Goal: Information Seeking & Learning: Learn about a topic

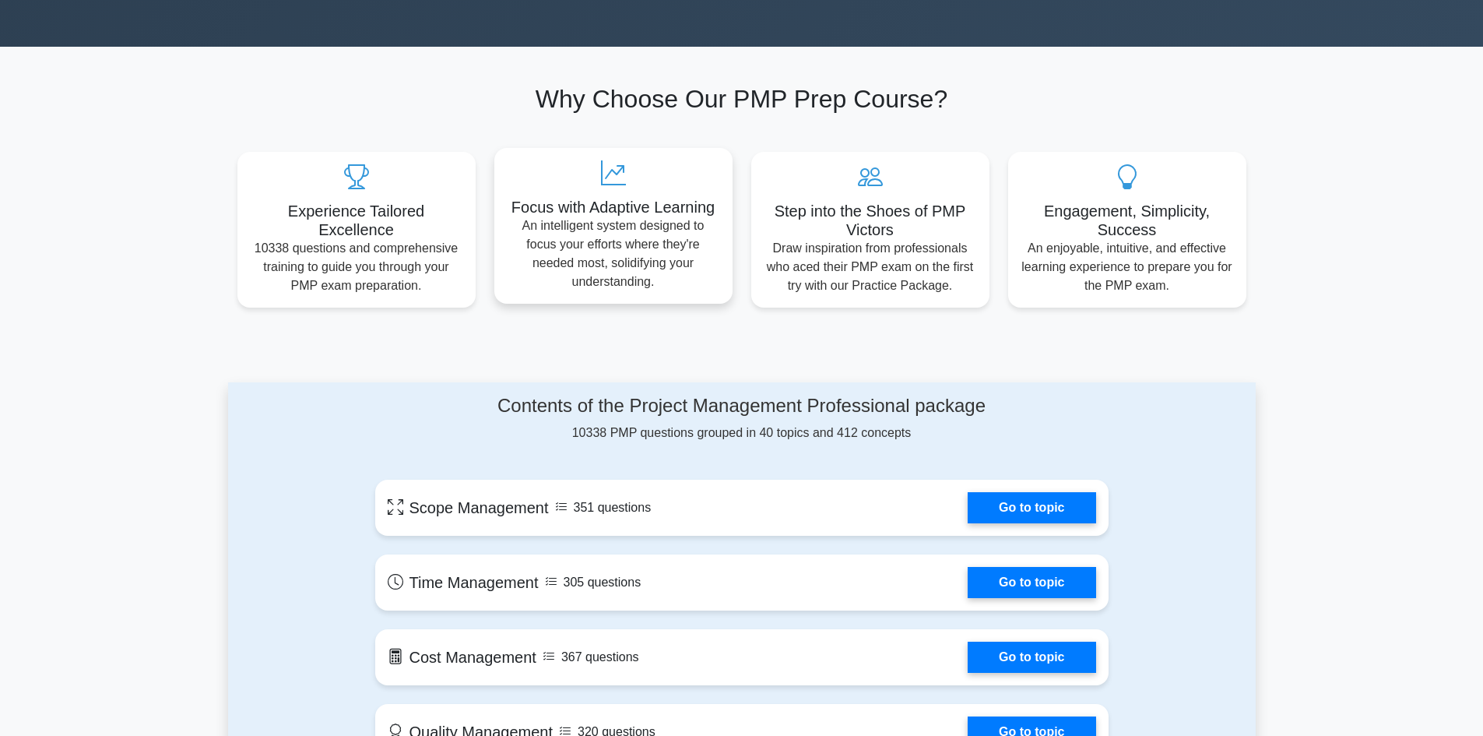
scroll to position [467, 0]
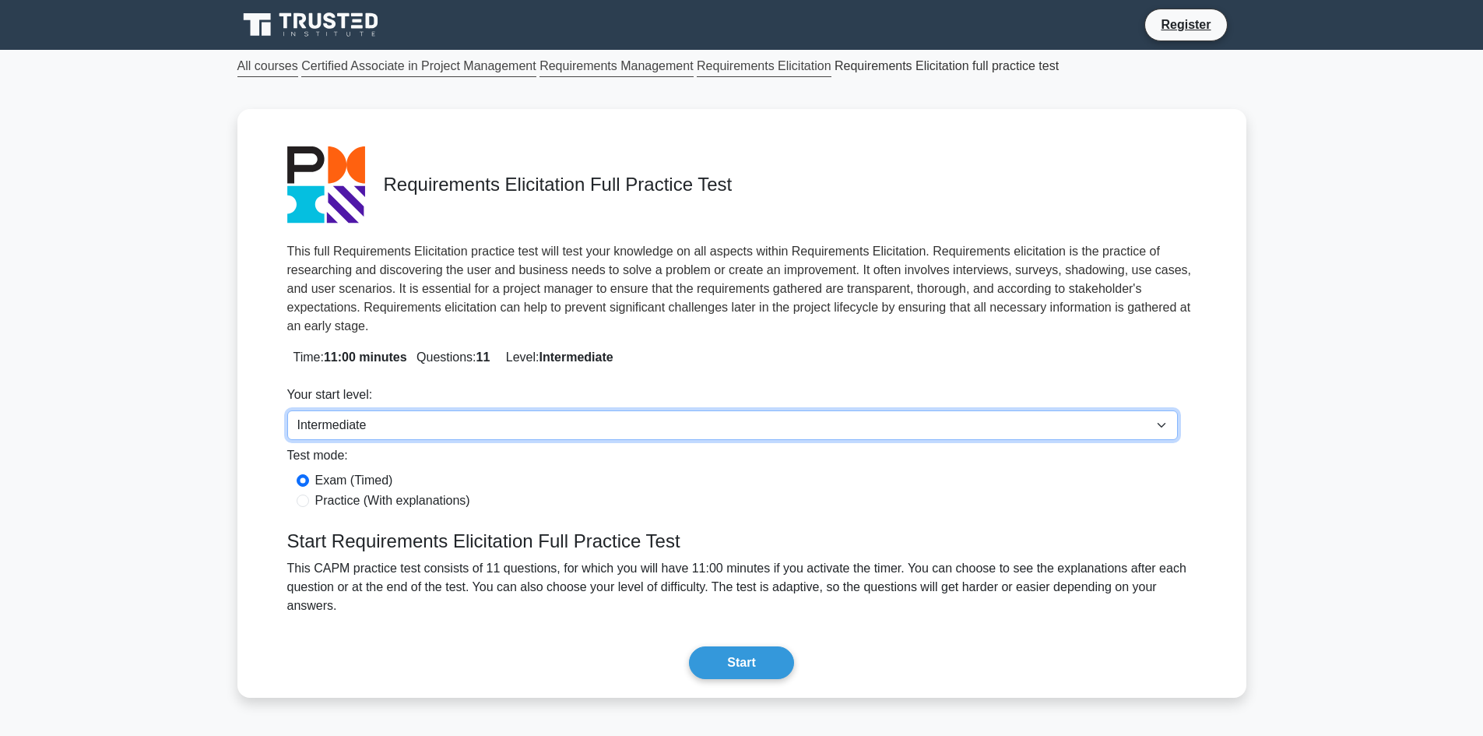
click at [1161, 410] on select "Beginner Intermediate Expert" at bounding box center [732, 425] width 891 height 30
select select "expert"
click at [287, 410] on select "Beginner Intermediate Expert" at bounding box center [732, 425] width 891 height 30
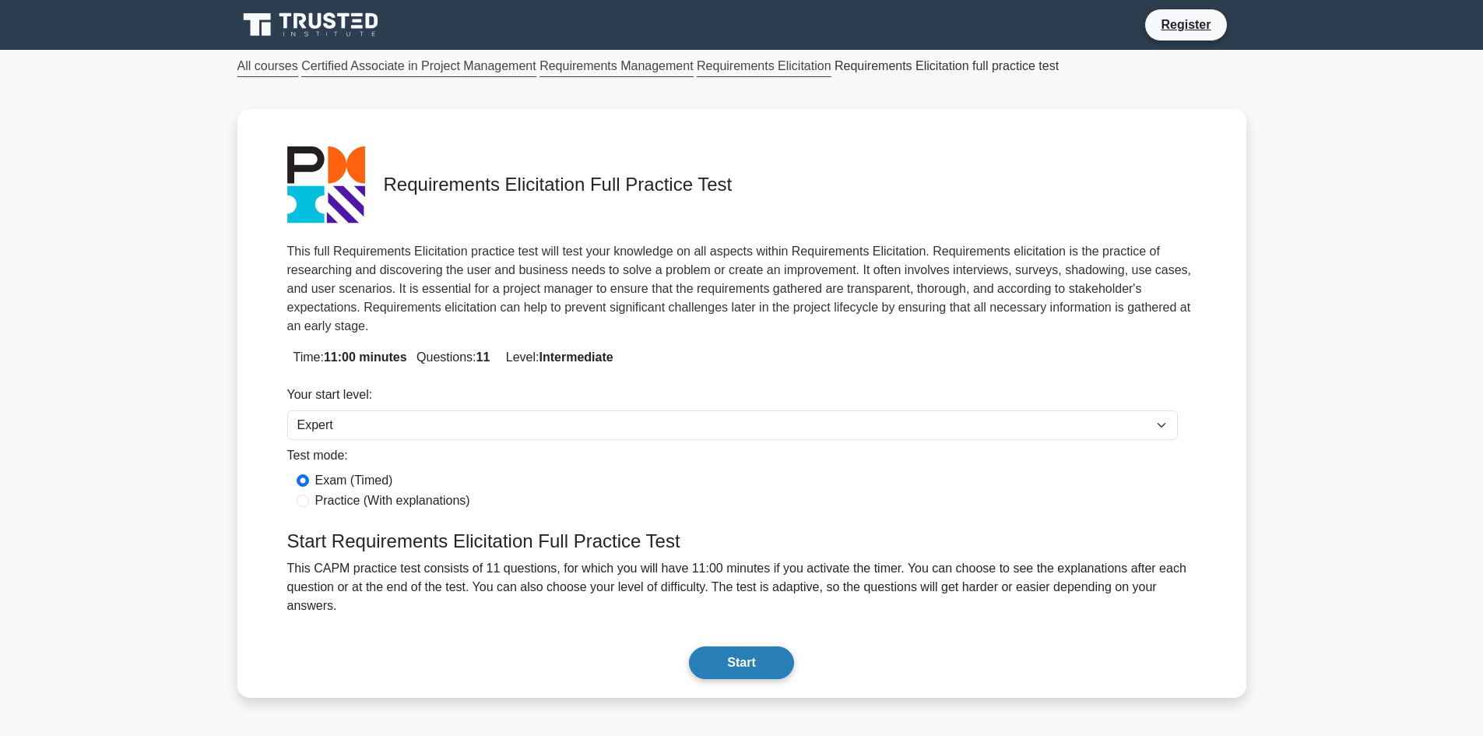
click at [729, 646] on button "Start" at bounding box center [741, 662] width 104 height 33
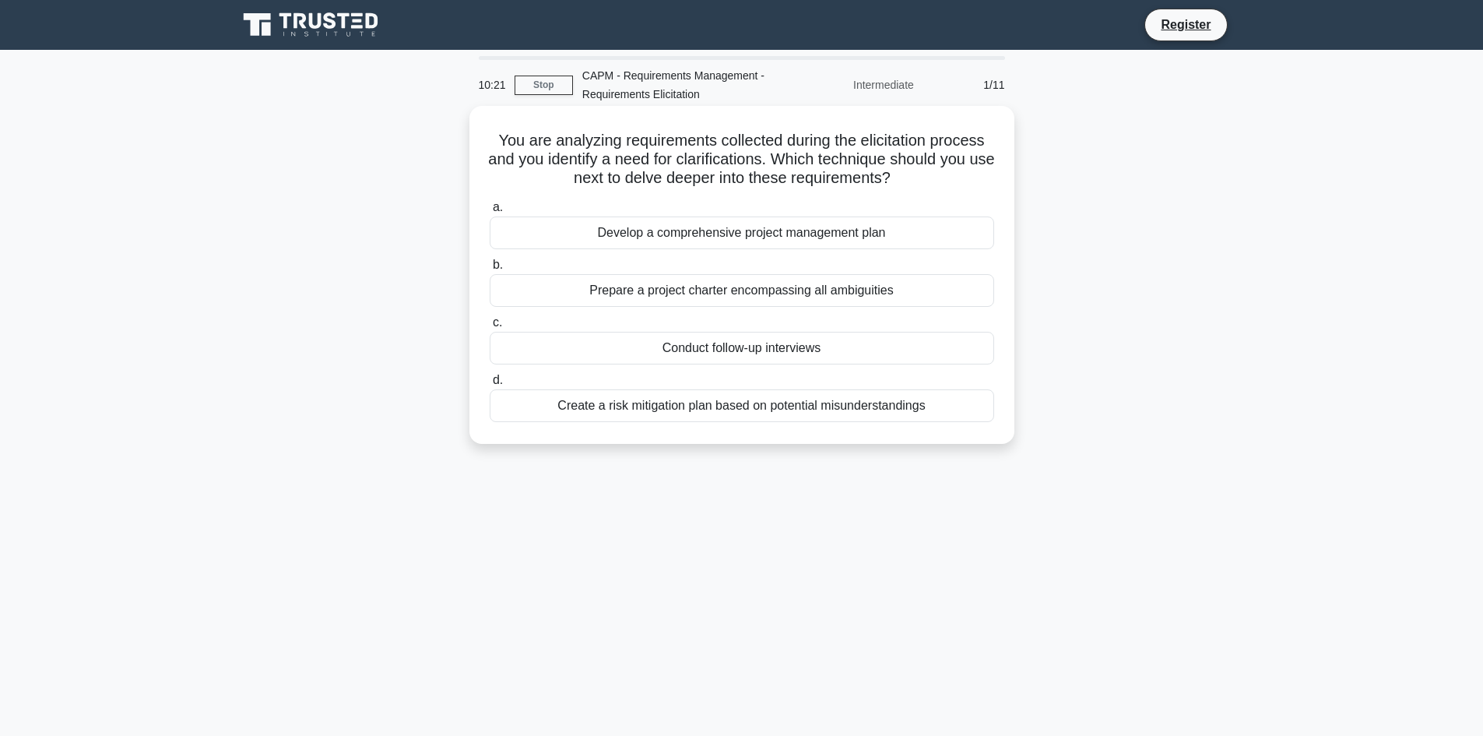
click at [741, 350] on div "Conduct follow-up interviews" at bounding box center [742, 348] width 504 height 33
click at [490, 328] on input "c. Conduct follow-up interviews" at bounding box center [490, 323] width 0 height 10
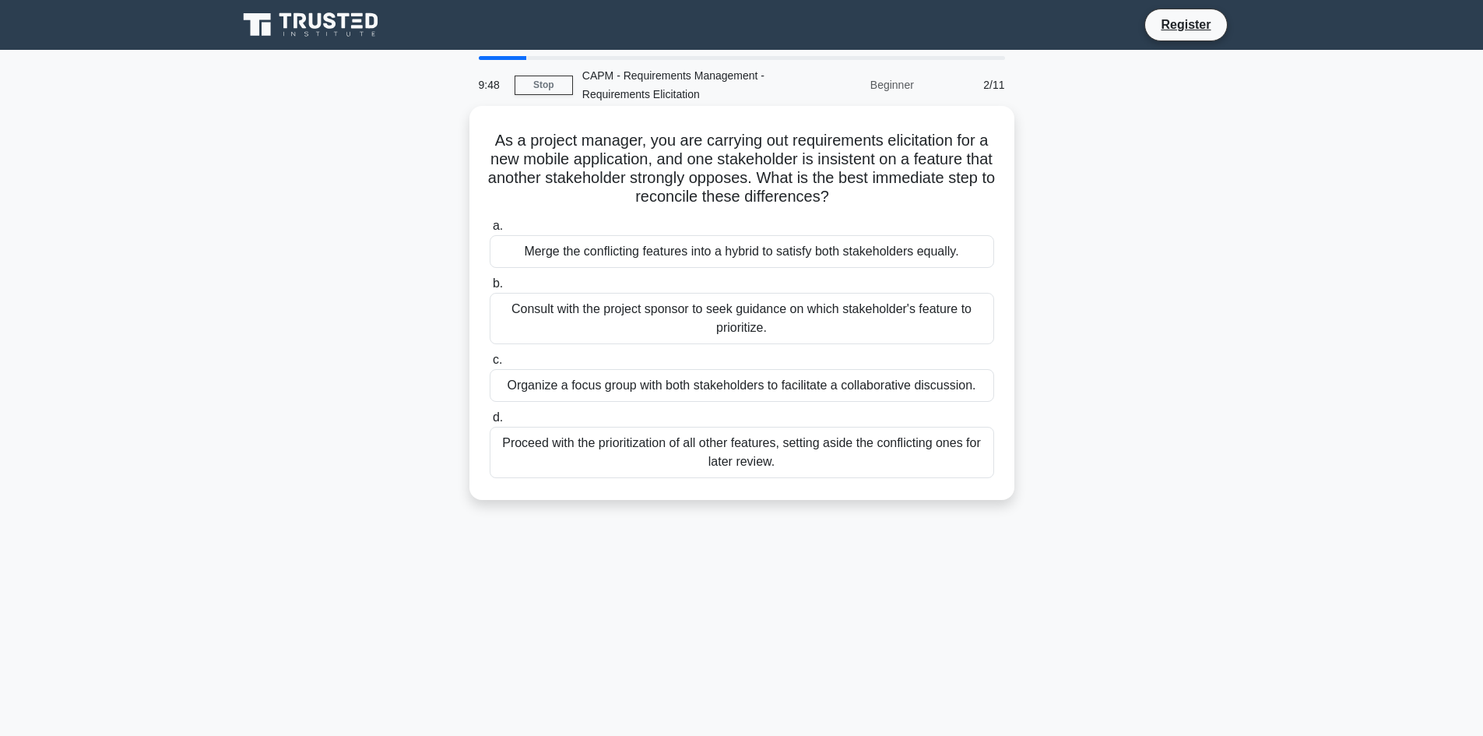
click at [845, 390] on div "Organize a focus group with both stakeholders to facilitate a collaborative dis…" at bounding box center [742, 385] width 504 height 33
click at [490, 365] on input "c. Organize a focus group with both stakeholders to facilitate a collaborative …" at bounding box center [490, 360] width 0 height 10
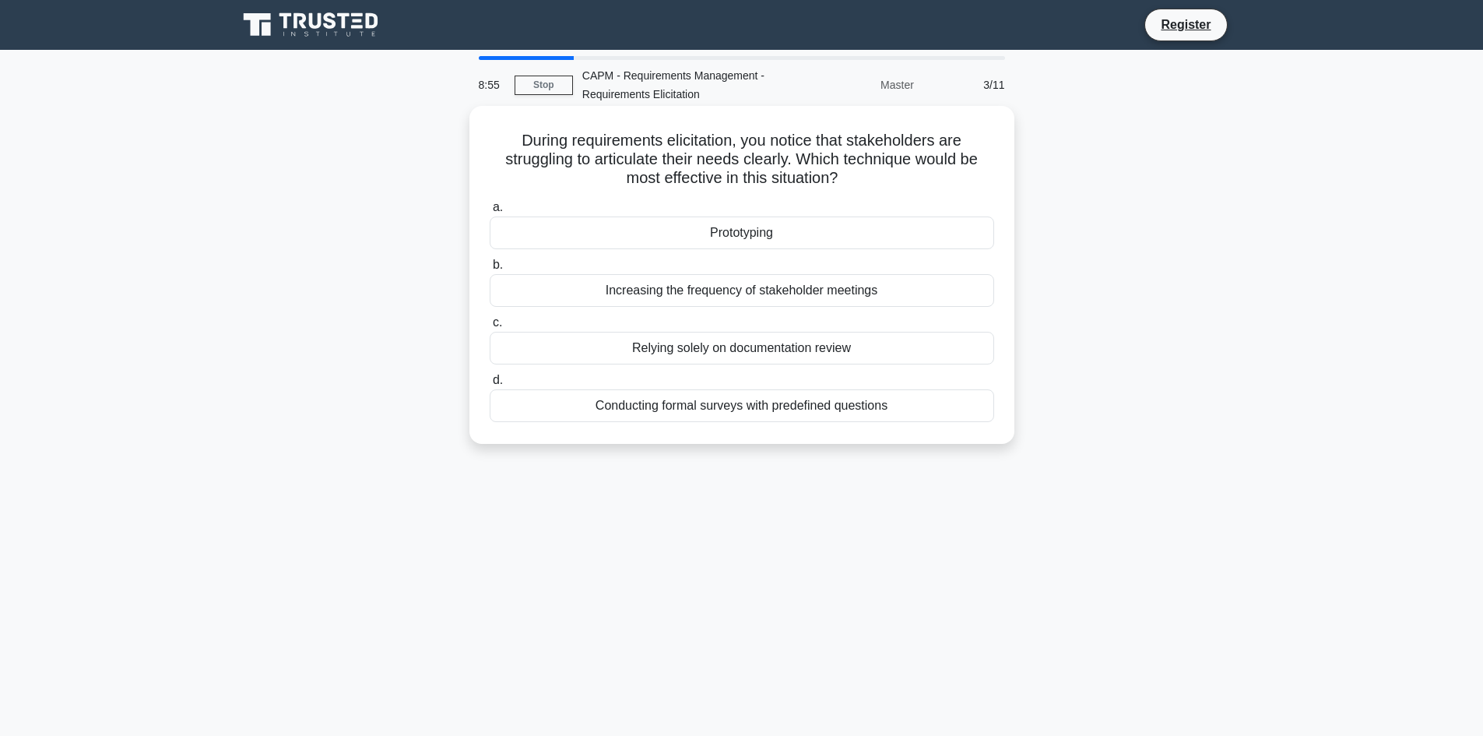
click at [846, 293] on div "Increasing the frequency of stakeholder meetings" at bounding box center [742, 290] width 504 height 33
click at [676, 293] on div "Increasing the frequency of stakeholder meetings" at bounding box center [742, 290] width 504 height 33
click at [490, 270] on input "b. Increasing the frequency of stakeholder meetings" at bounding box center [490, 265] width 0 height 10
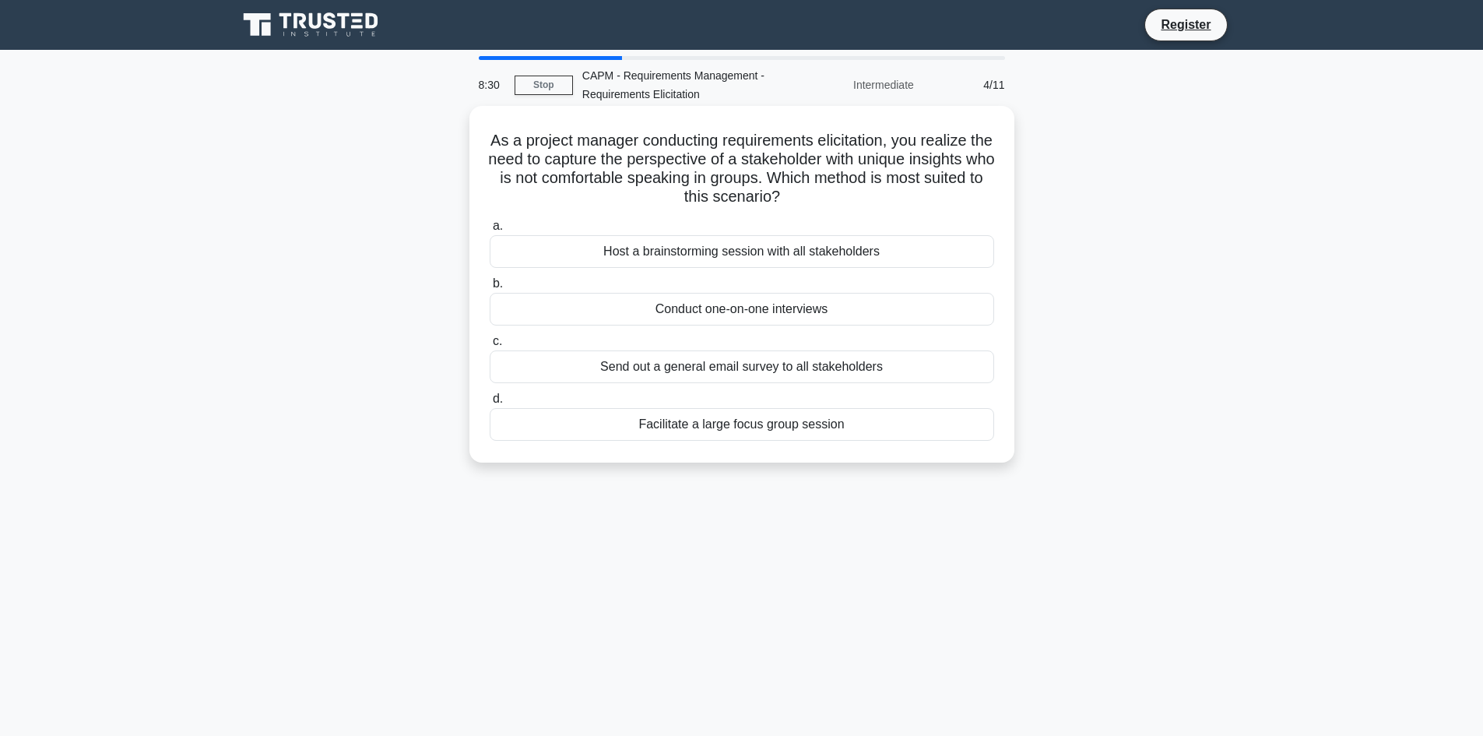
click at [824, 312] on div "Conduct one-on-one interviews" at bounding box center [742, 309] width 504 height 33
click at [490, 289] on input "b. Conduct one-on-one interviews" at bounding box center [490, 284] width 0 height 10
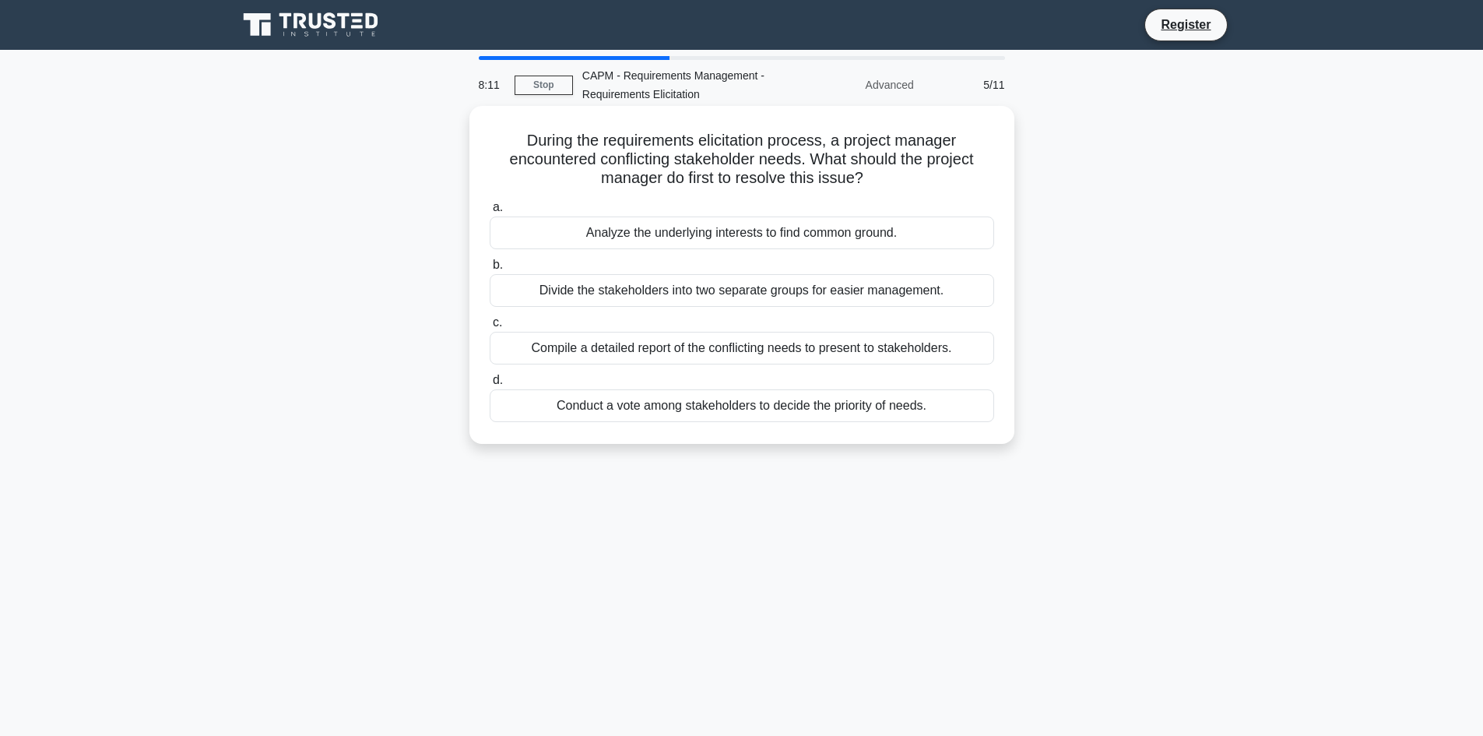
click at [819, 295] on div "Divide the stakeholders into two separate groups for easier management." at bounding box center [742, 290] width 504 height 33
click at [490, 270] on input "b. Divide the stakeholders into two separate groups for easier management." at bounding box center [490, 265] width 0 height 10
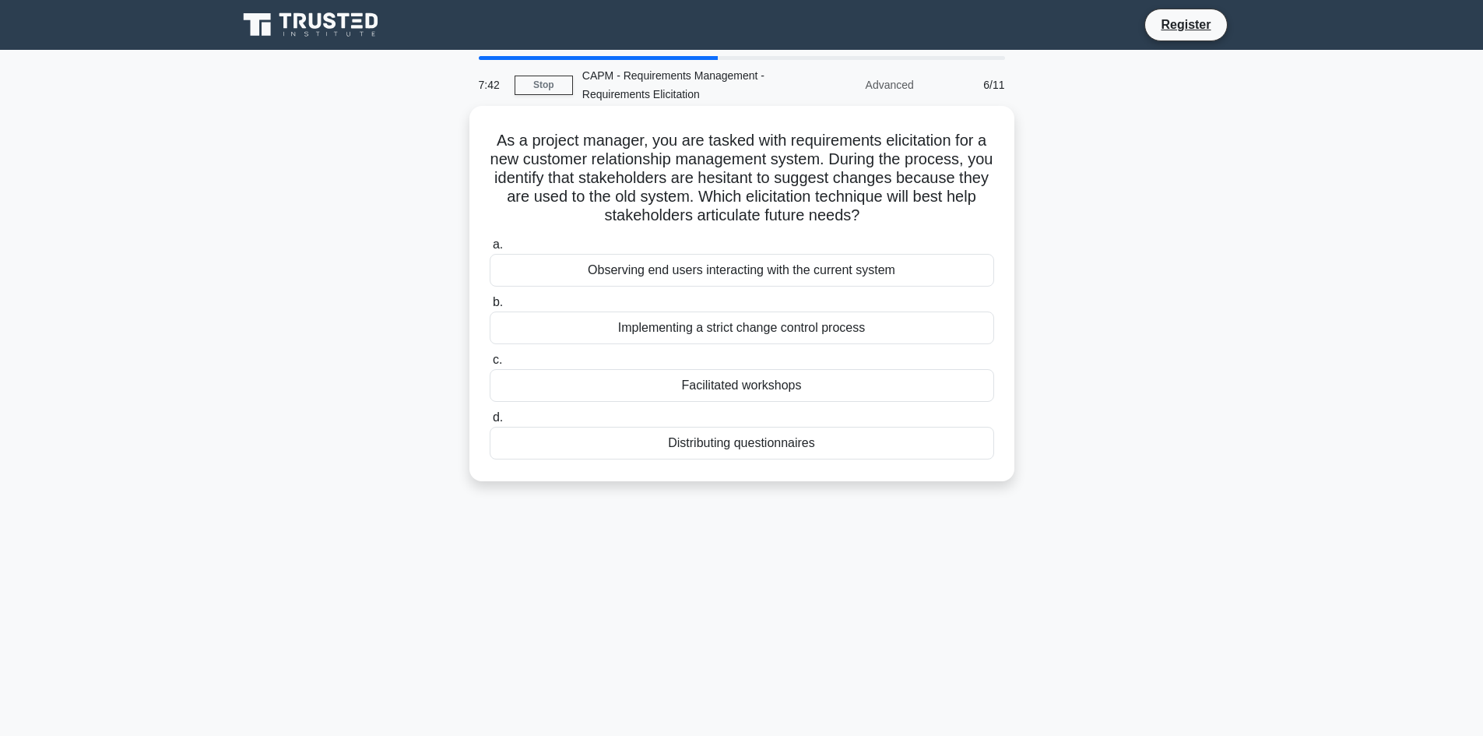
click at [770, 388] on div "Facilitated workshops" at bounding box center [742, 385] width 504 height 33
click at [490, 365] on input "c. Facilitated workshops" at bounding box center [490, 360] width 0 height 10
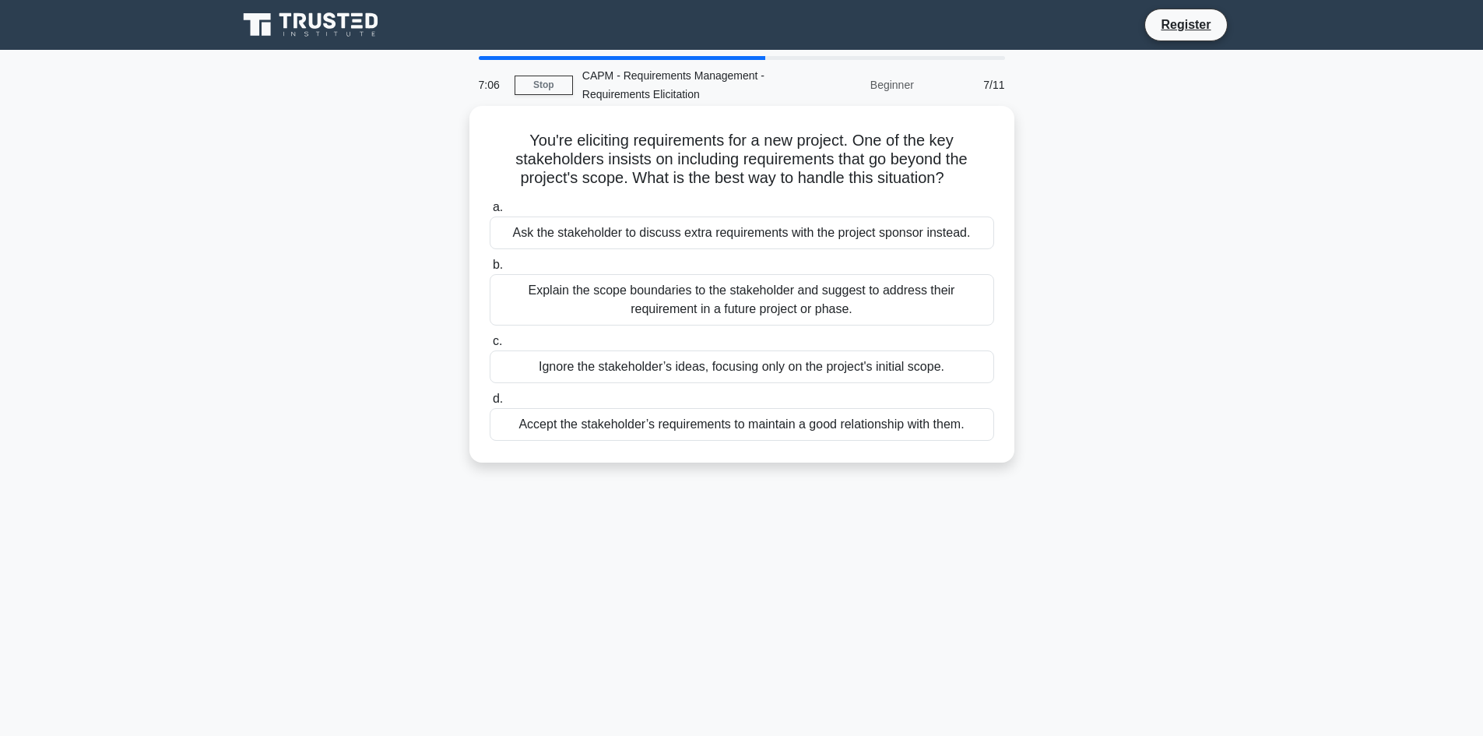
click at [785, 308] on div "Explain the scope boundaries to the stakeholder and suggest to address their re…" at bounding box center [742, 299] width 504 height 51
click at [490, 270] on input "b. Explain the scope boundaries to the stakeholder and suggest to address their…" at bounding box center [490, 265] width 0 height 10
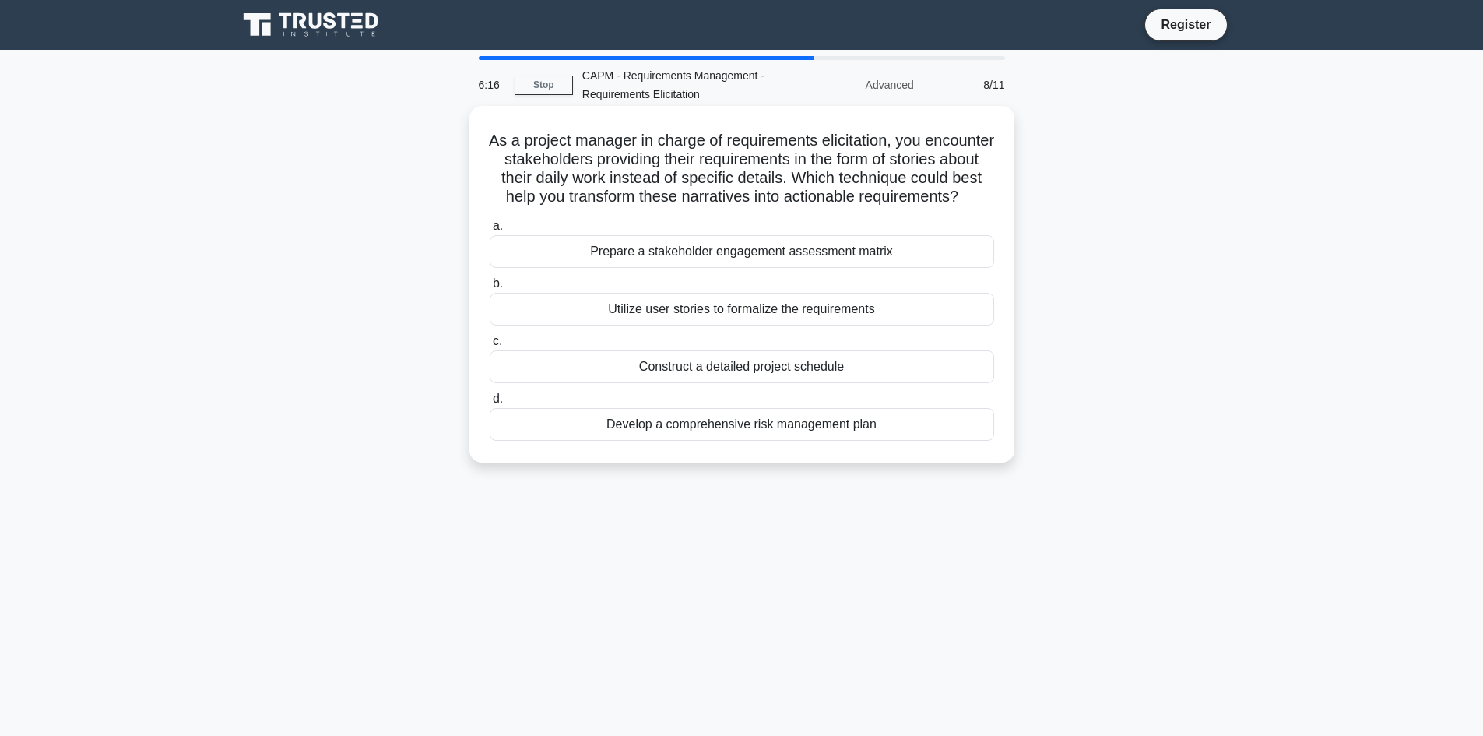
click at [848, 268] on div "Prepare a stakeholder engagement assessment matrix" at bounding box center [742, 251] width 504 height 33
click at [490, 231] on input "a. Prepare a stakeholder engagement assessment matrix" at bounding box center [490, 226] width 0 height 10
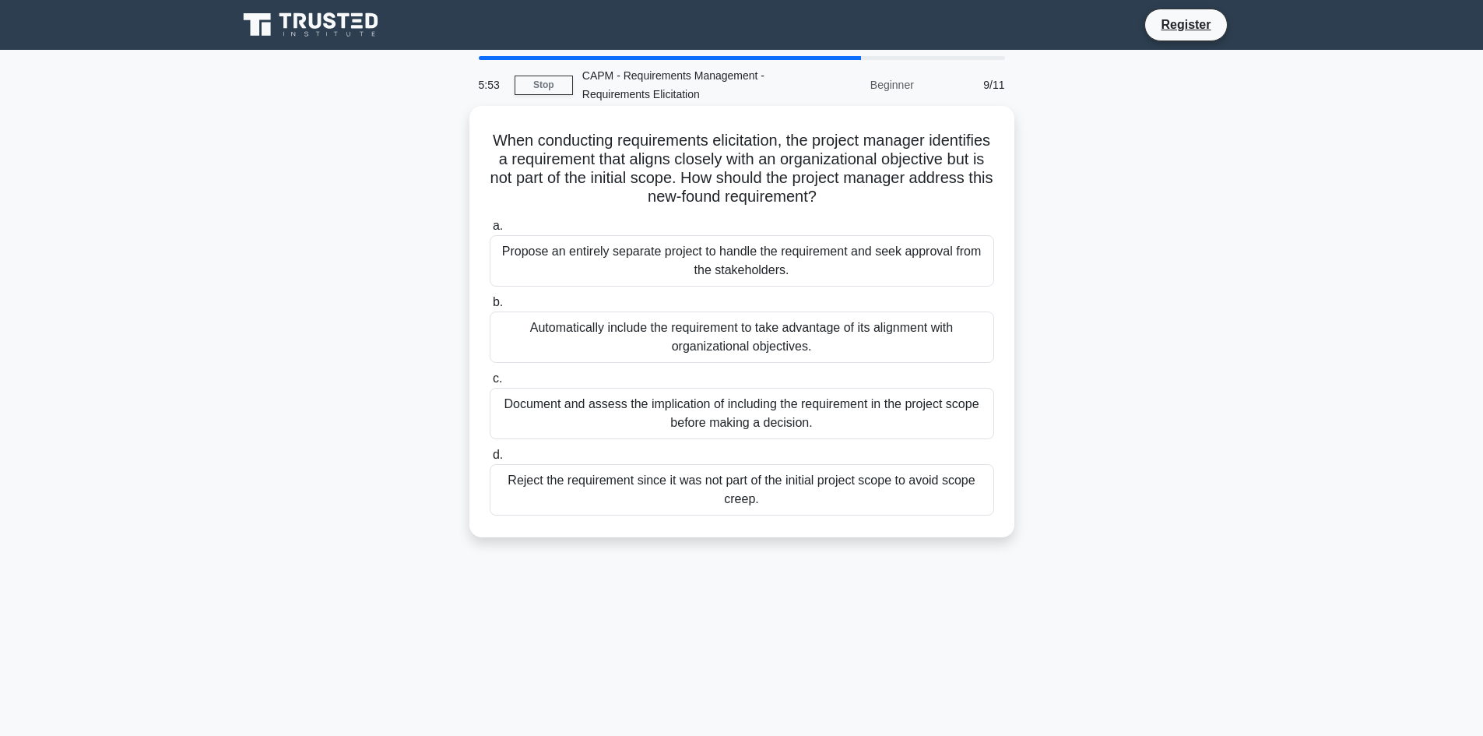
click at [833, 423] on div "Document and assess the implication of including the requirement in the project…" at bounding box center [742, 413] width 504 height 51
click at [490, 384] on input "c. Document and assess the implication of including the requirement in the proj…" at bounding box center [490, 379] width 0 height 10
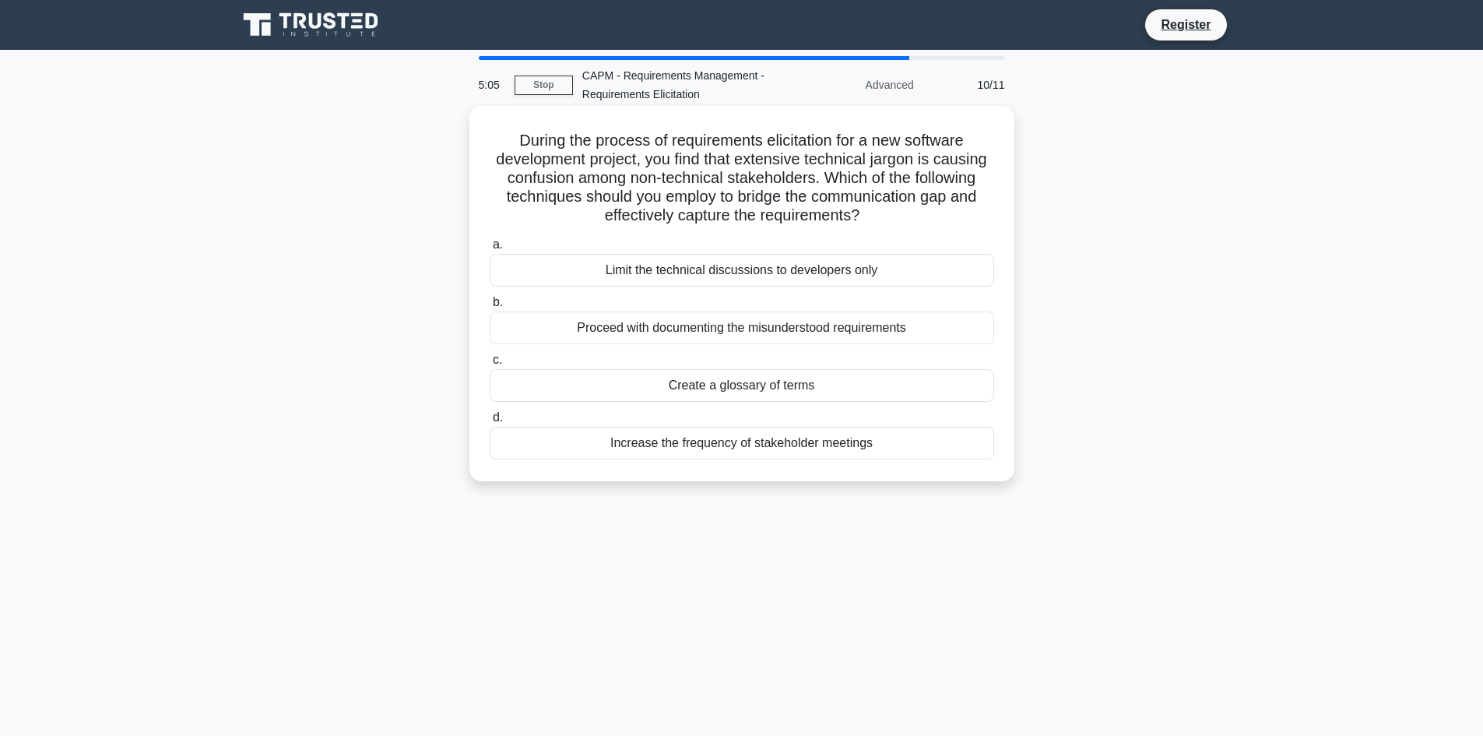
click at [864, 331] on div "Proceed with documenting the misunderstood requirements" at bounding box center [742, 327] width 504 height 33
click at [490, 307] on input "b. Proceed with documenting the misunderstood requirements" at bounding box center [490, 302] width 0 height 10
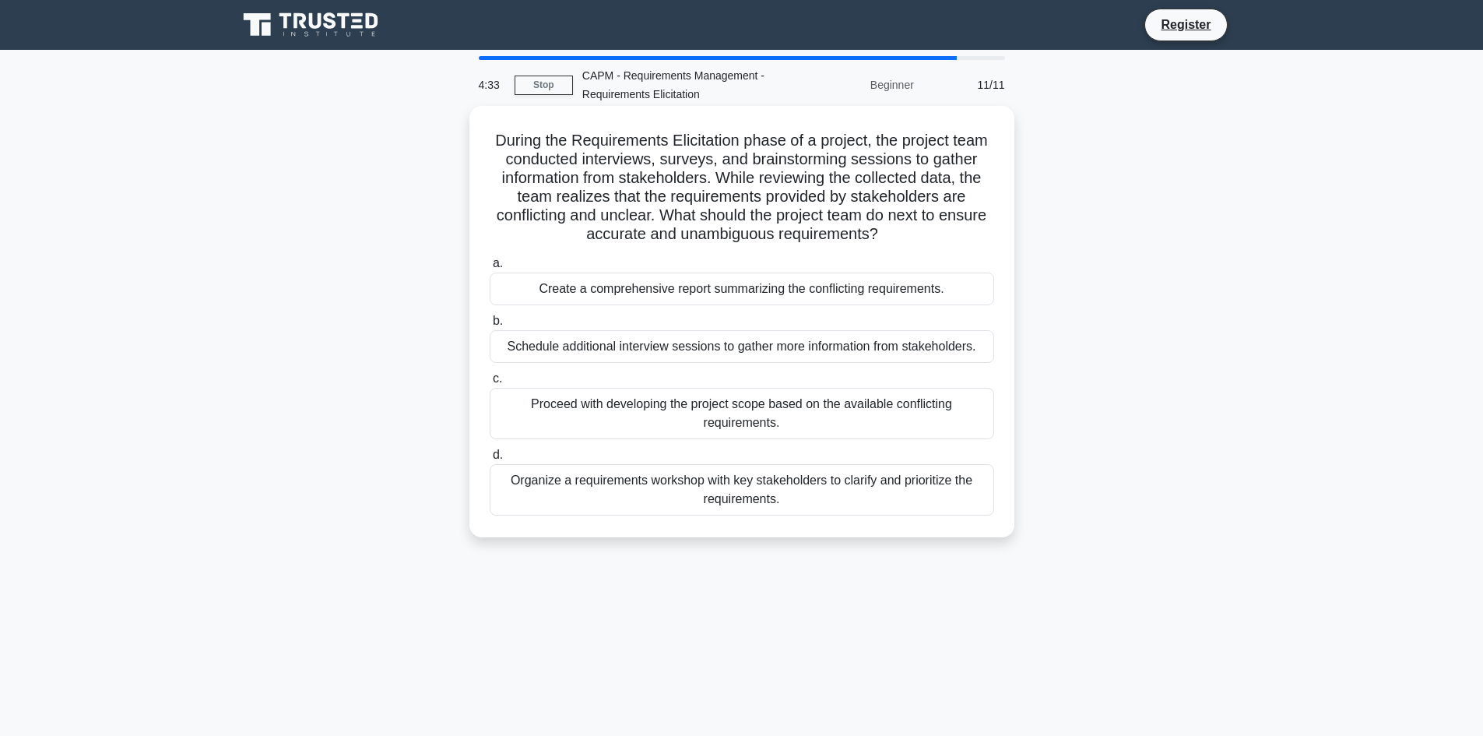
click at [819, 496] on div "Organize a requirements workshop with key stakeholders to clarify and prioritiz…" at bounding box center [742, 489] width 504 height 51
click at [490, 460] on input "d. Organize a requirements workshop with key stakeholders to clarify and priori…" at bounding box center [490, 455] width 0 height 10
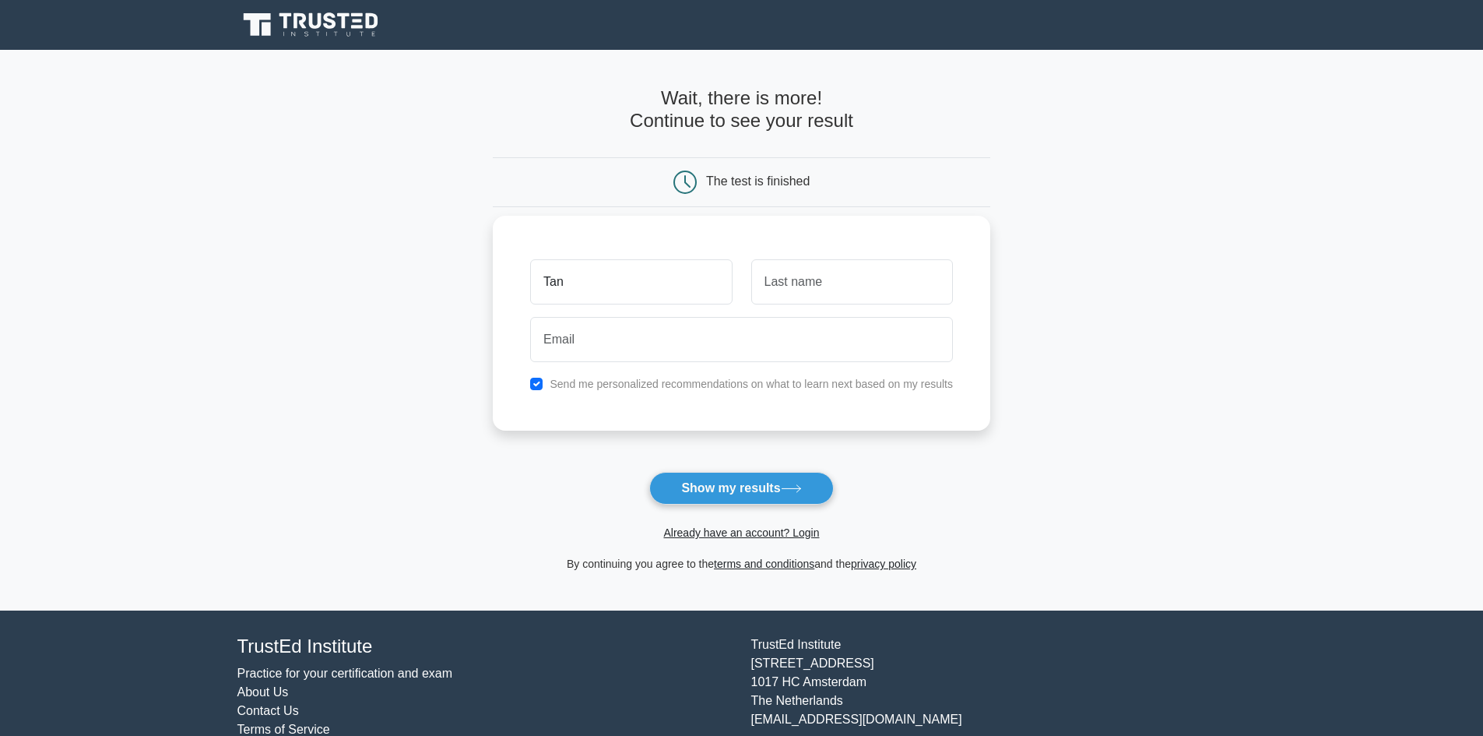
type input "Tan"
click at [789, 284] on input "text" at bounding box center [852, 281] width 202 height 45
type input "Has"
click at [611, 346] on input "email" at bounding box center [741, 339] width 423 height 45
type input "[EMAIL_ADDRESS][DOMAIN_NAME]"
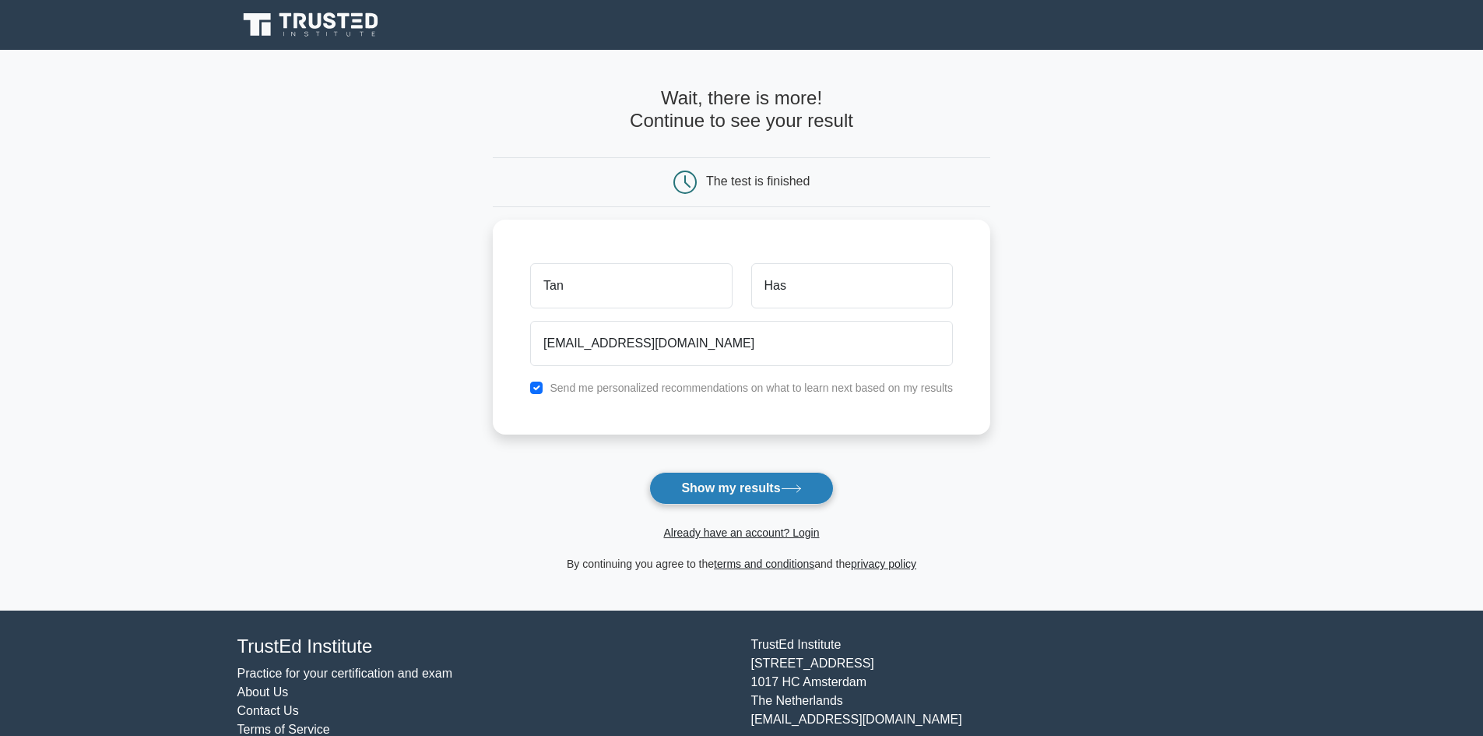
click at [764, 493] on button "Show my results" at bounding box center [741, 488] width 184 height 33
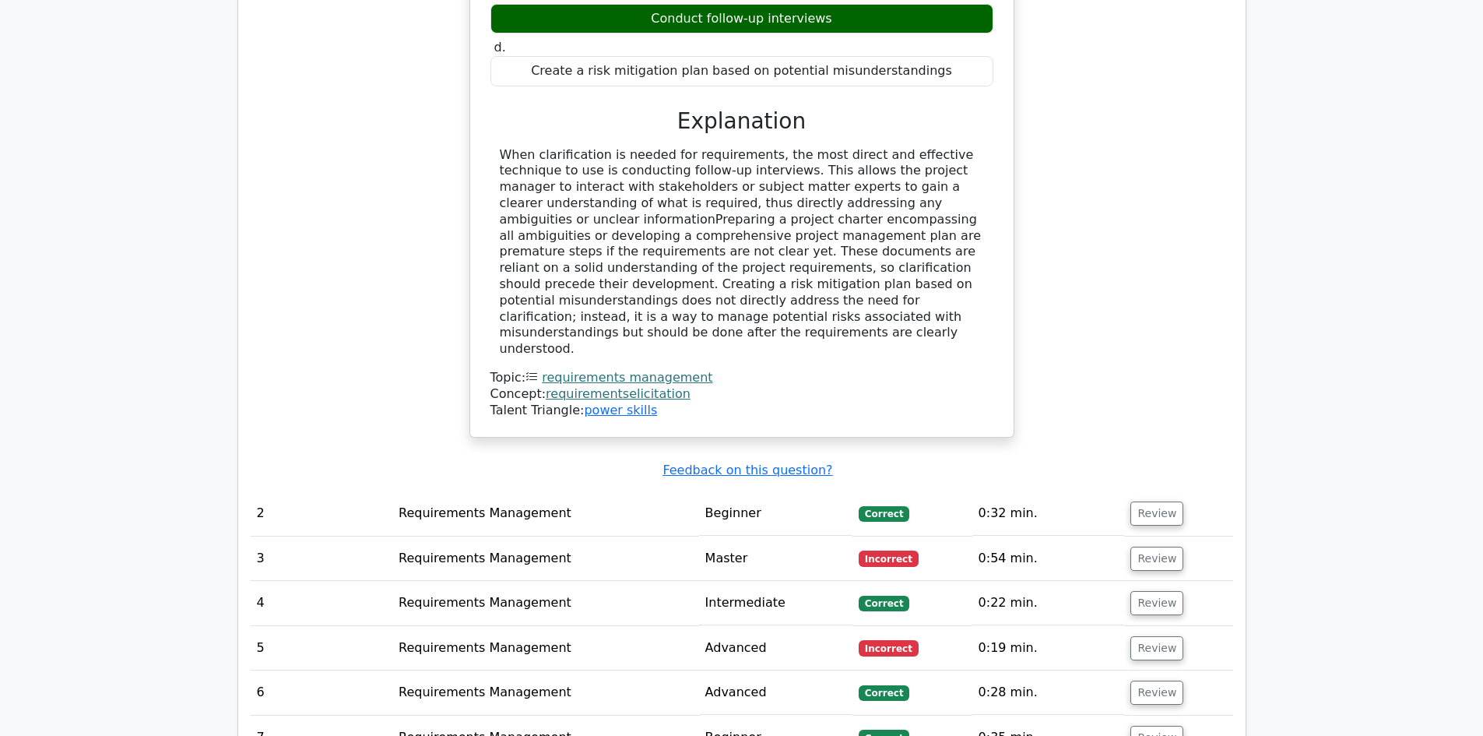
scroll to position [1557, 0]
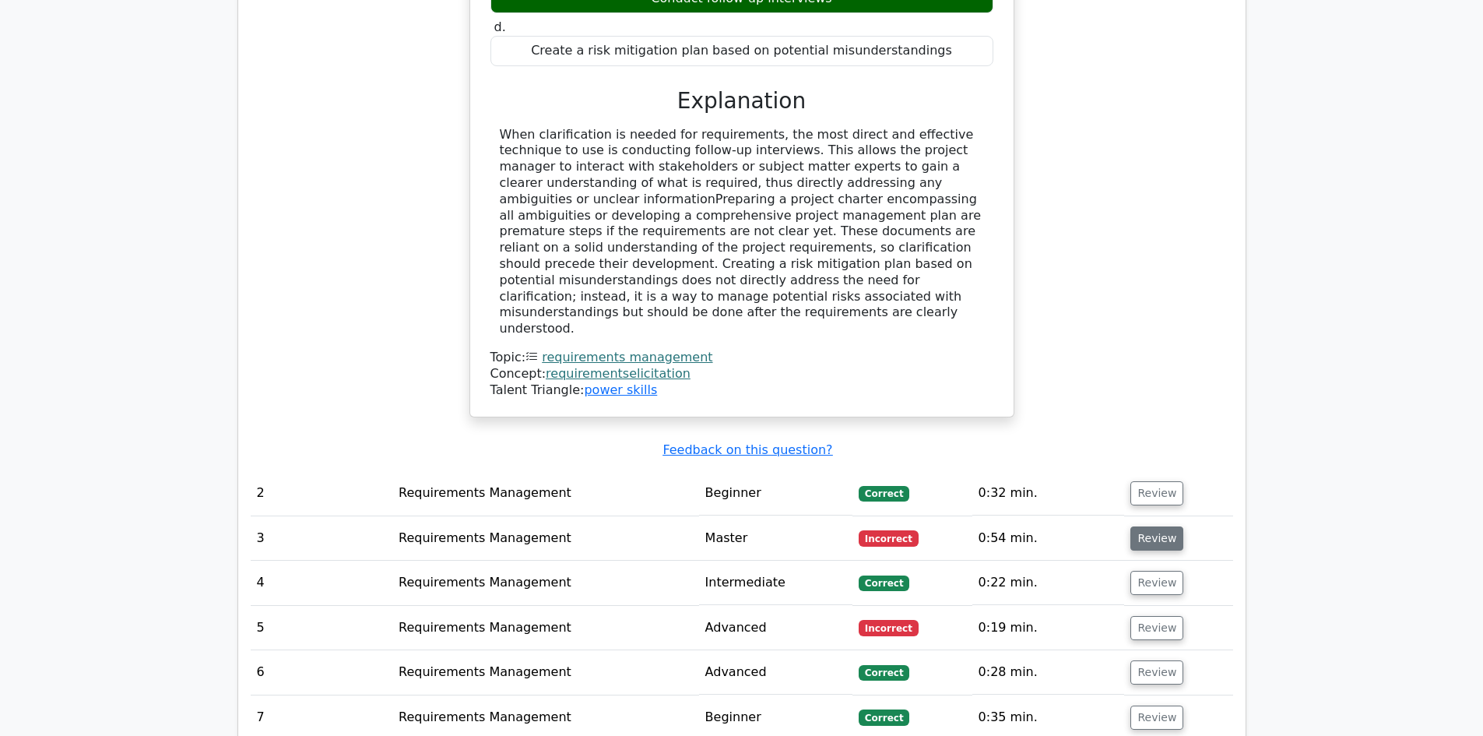
click at [1161, 526] on button "Review" at bounding box center [1156, 538] width 53 height 24
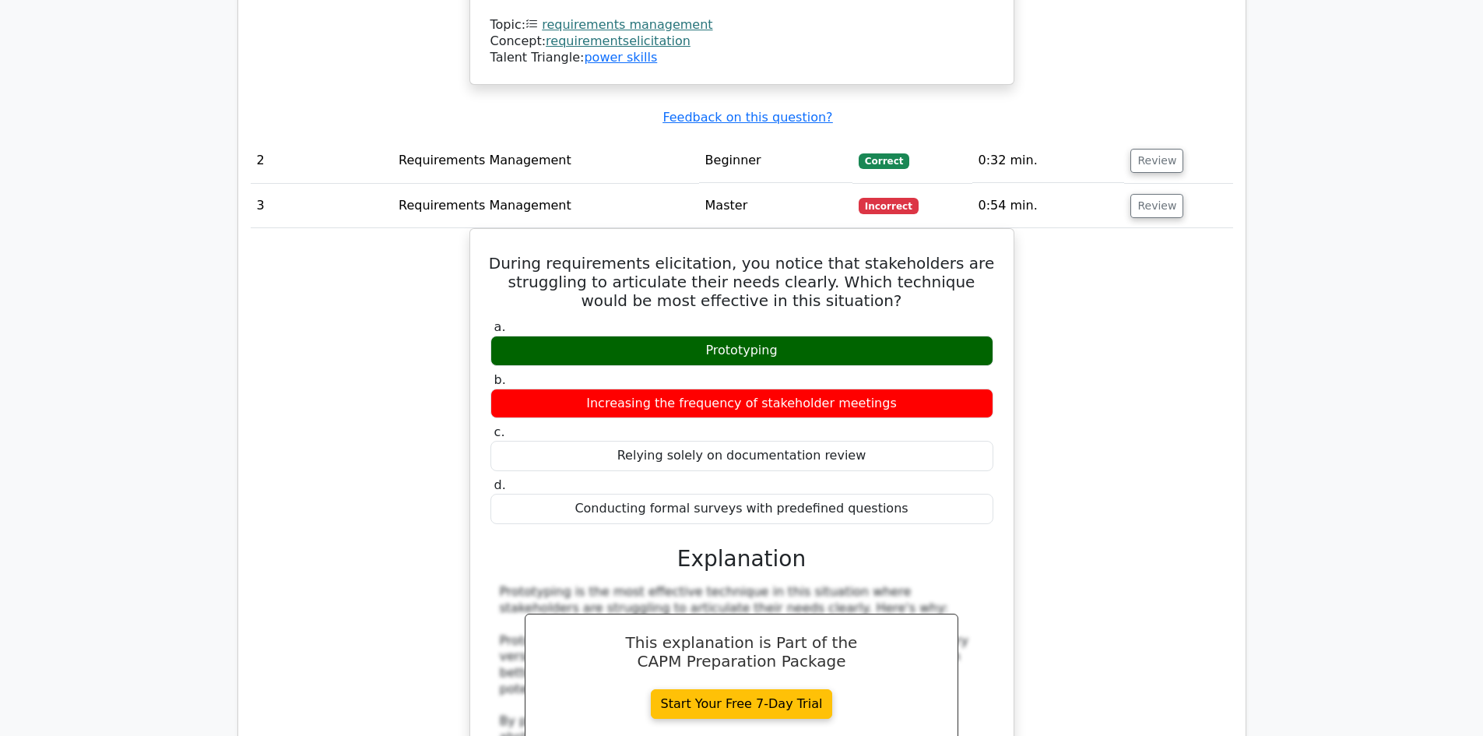
scroll to position [1790, 0]
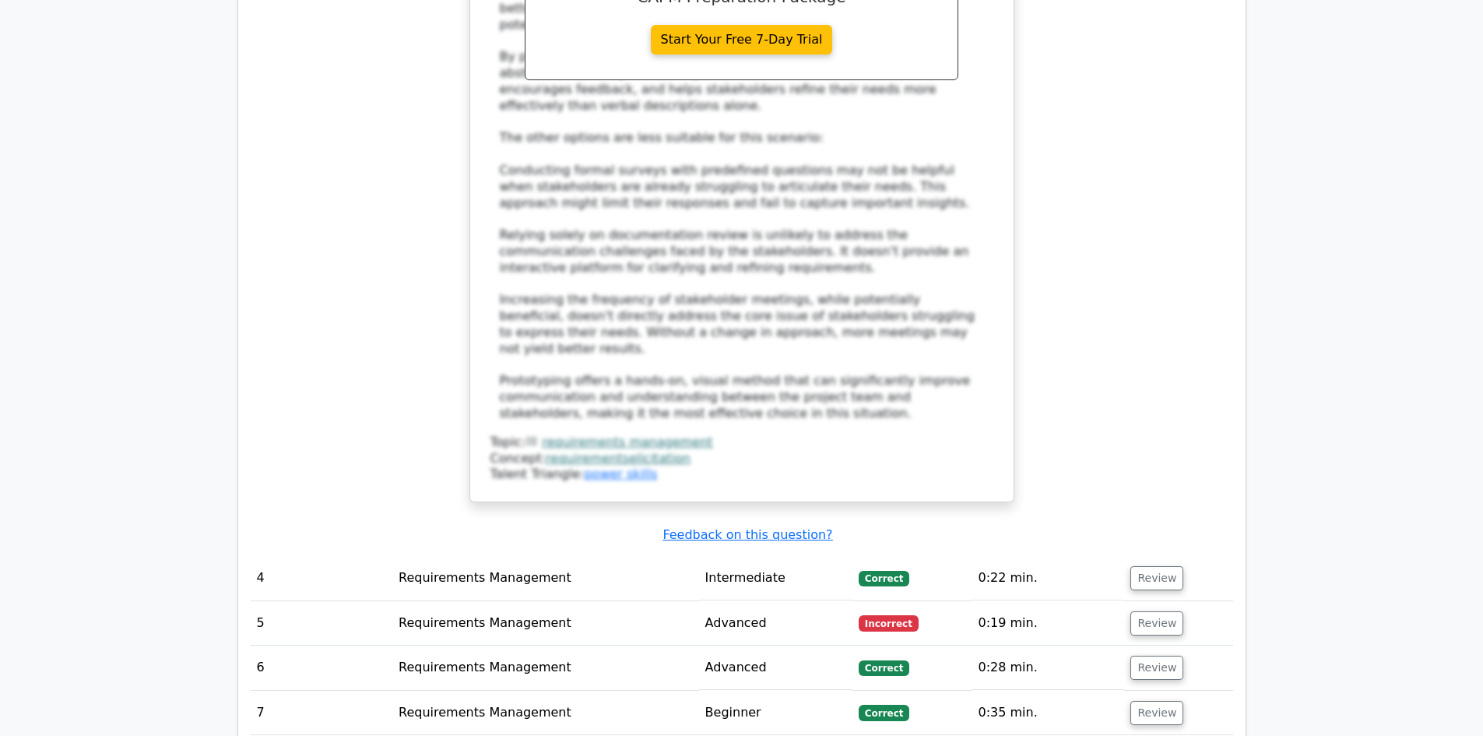
scroll to position [2569, 0]
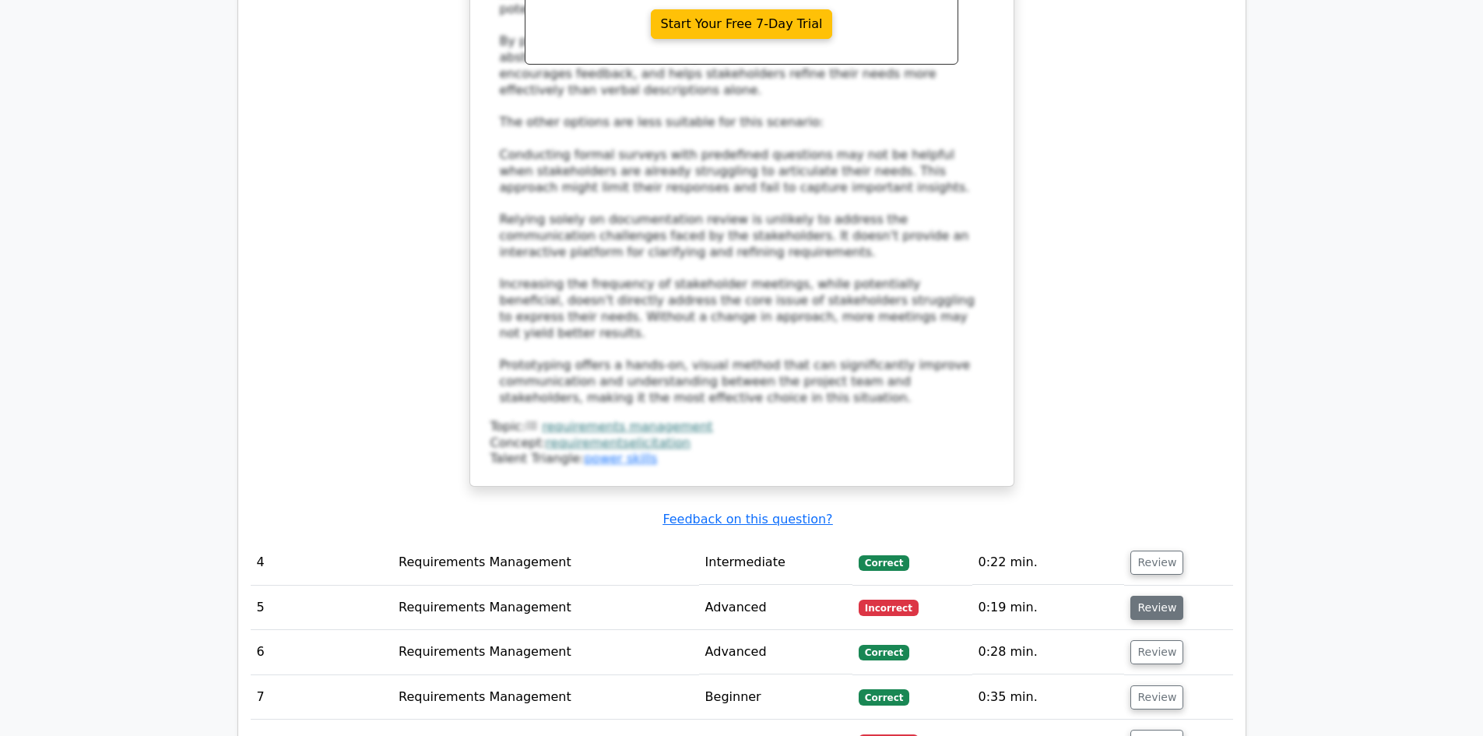
click at [1142, 595] on button "Review" at bounding box center [1156, 607] width 53 height 24
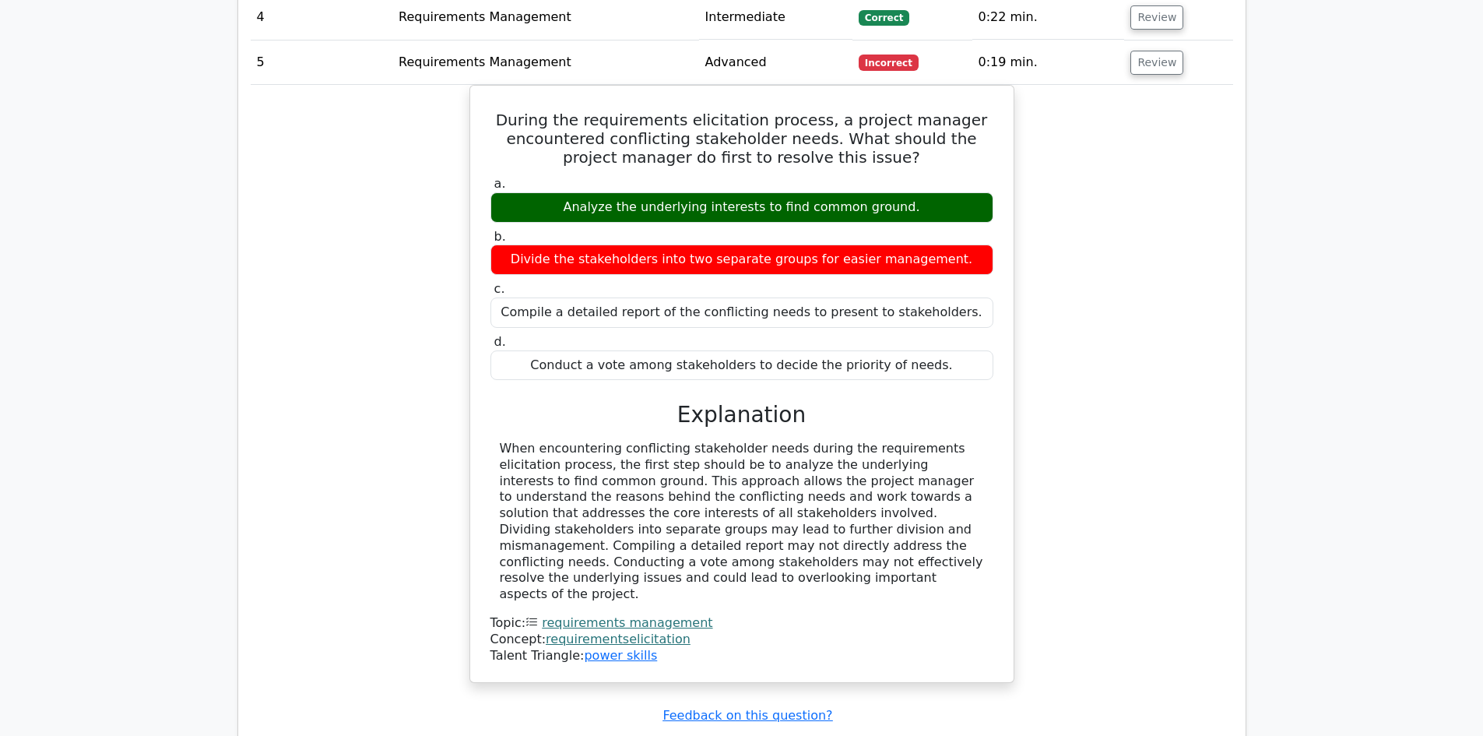
scroll to position [3269, 0]
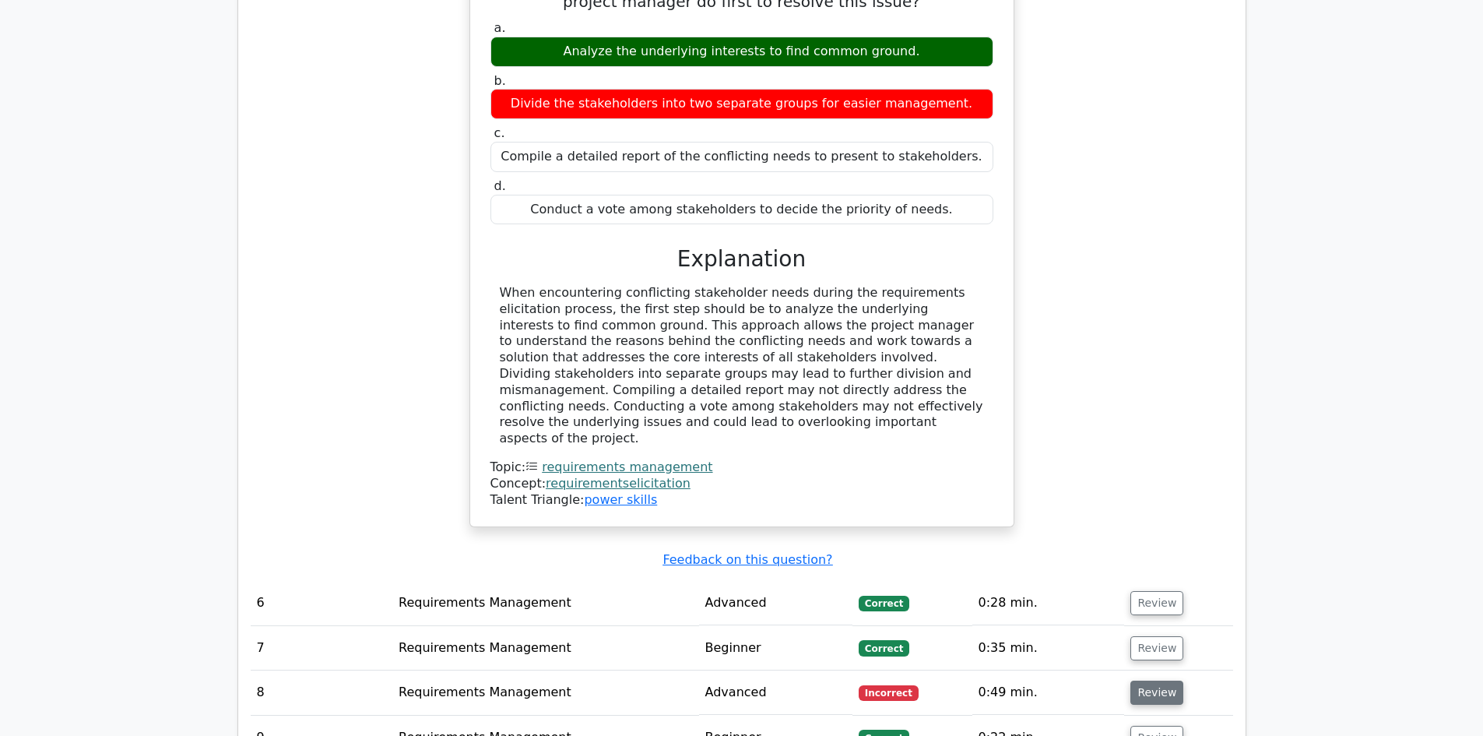
click at [1148, 680] on button "Review" at bounding box center [1156, 692] width 53 height 24
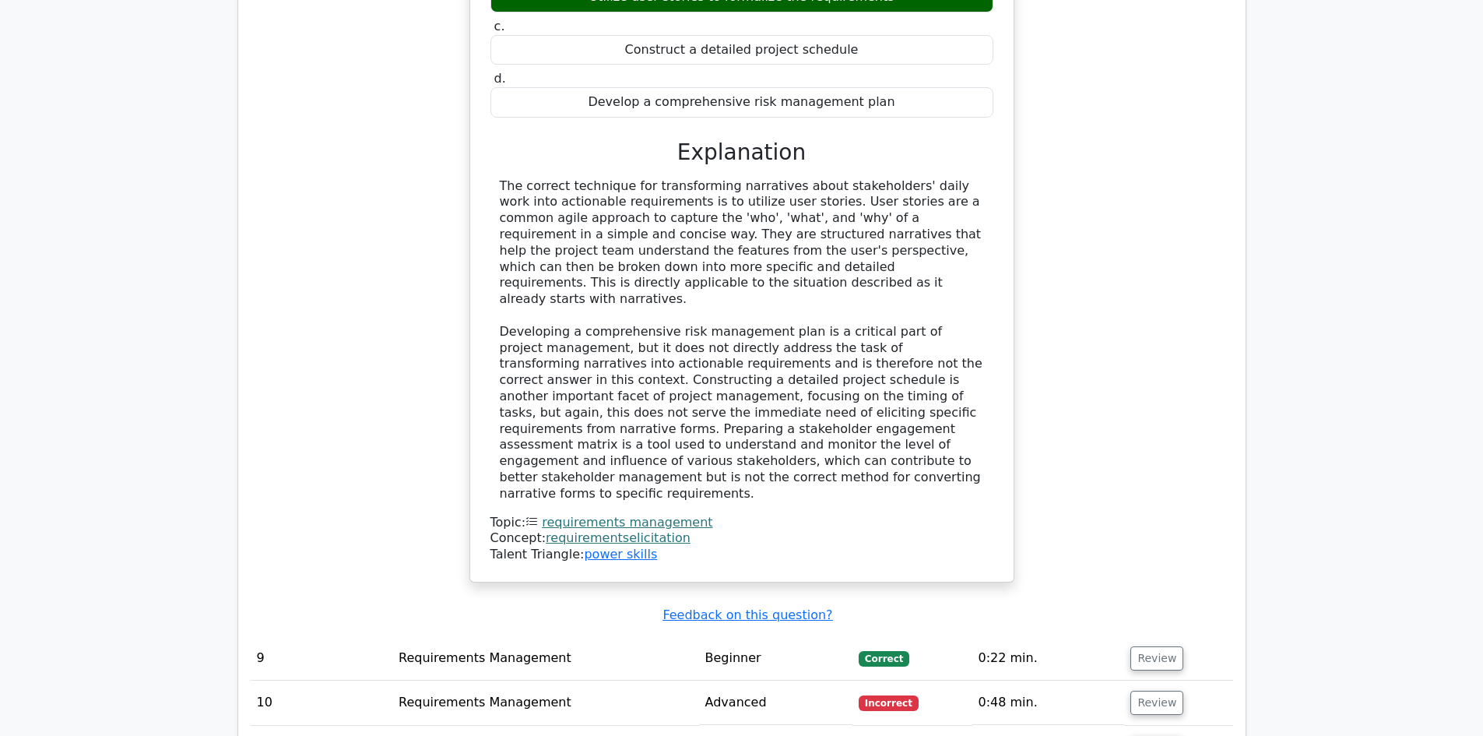
scroll to position [4204, 0]
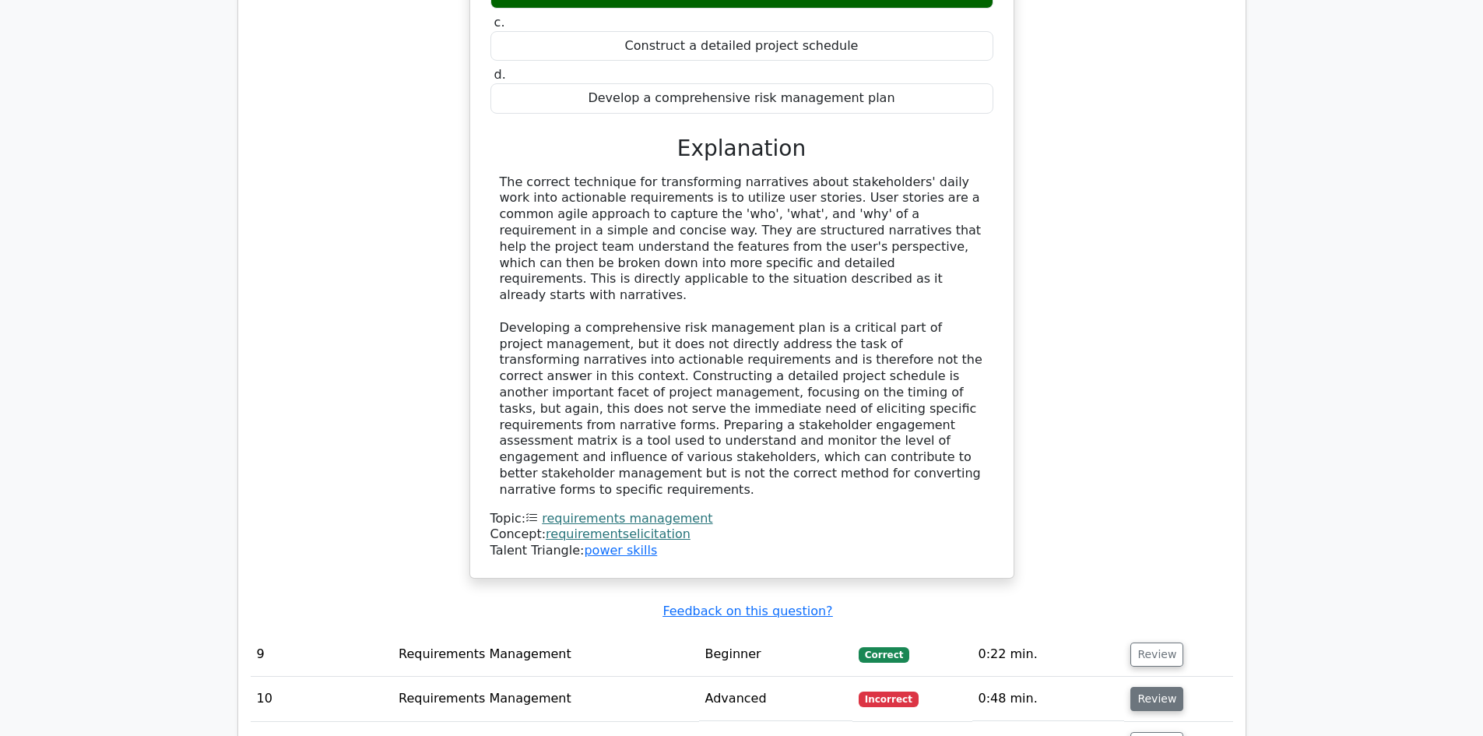
click at [1156, 687] on button "Review" at bounding box center [1156, 699] width 53 height 24
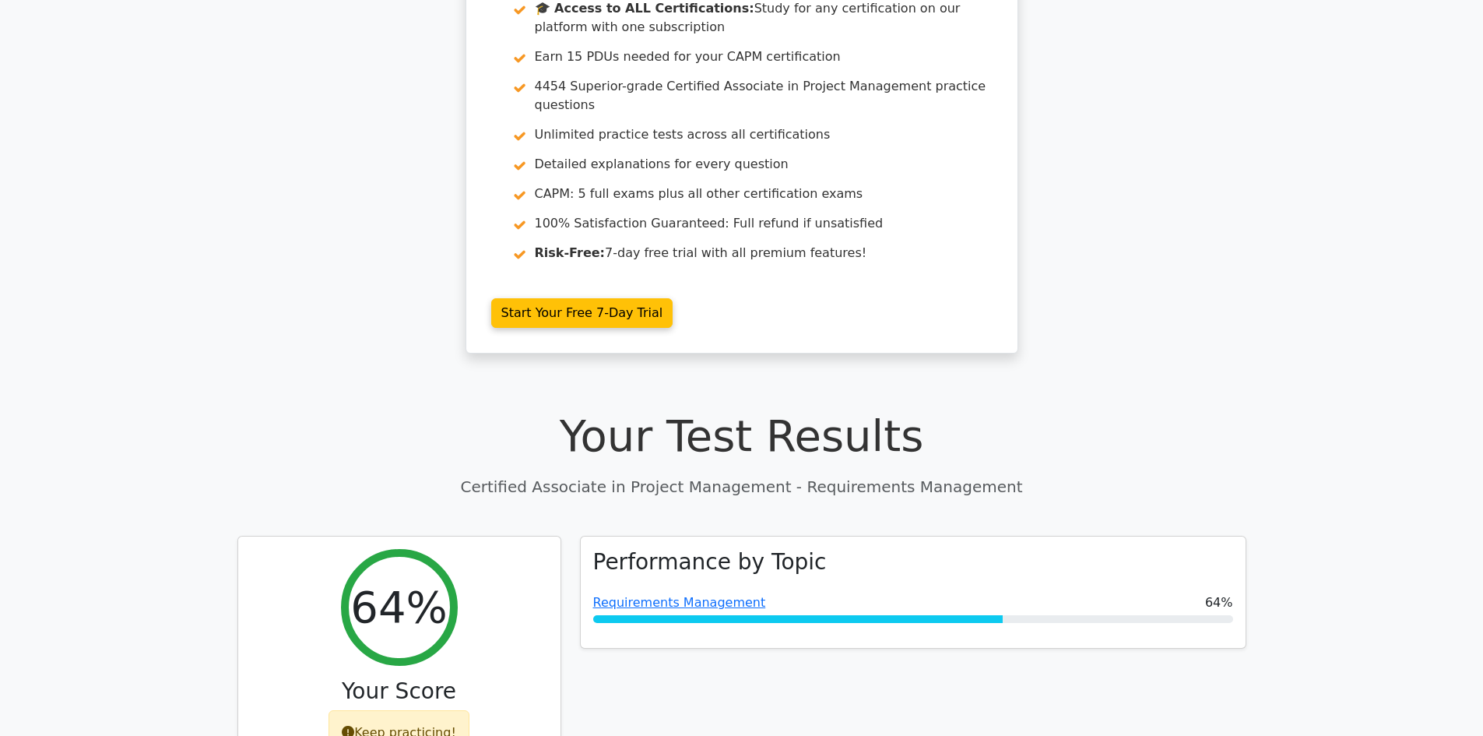
scroll to position [0, 0]
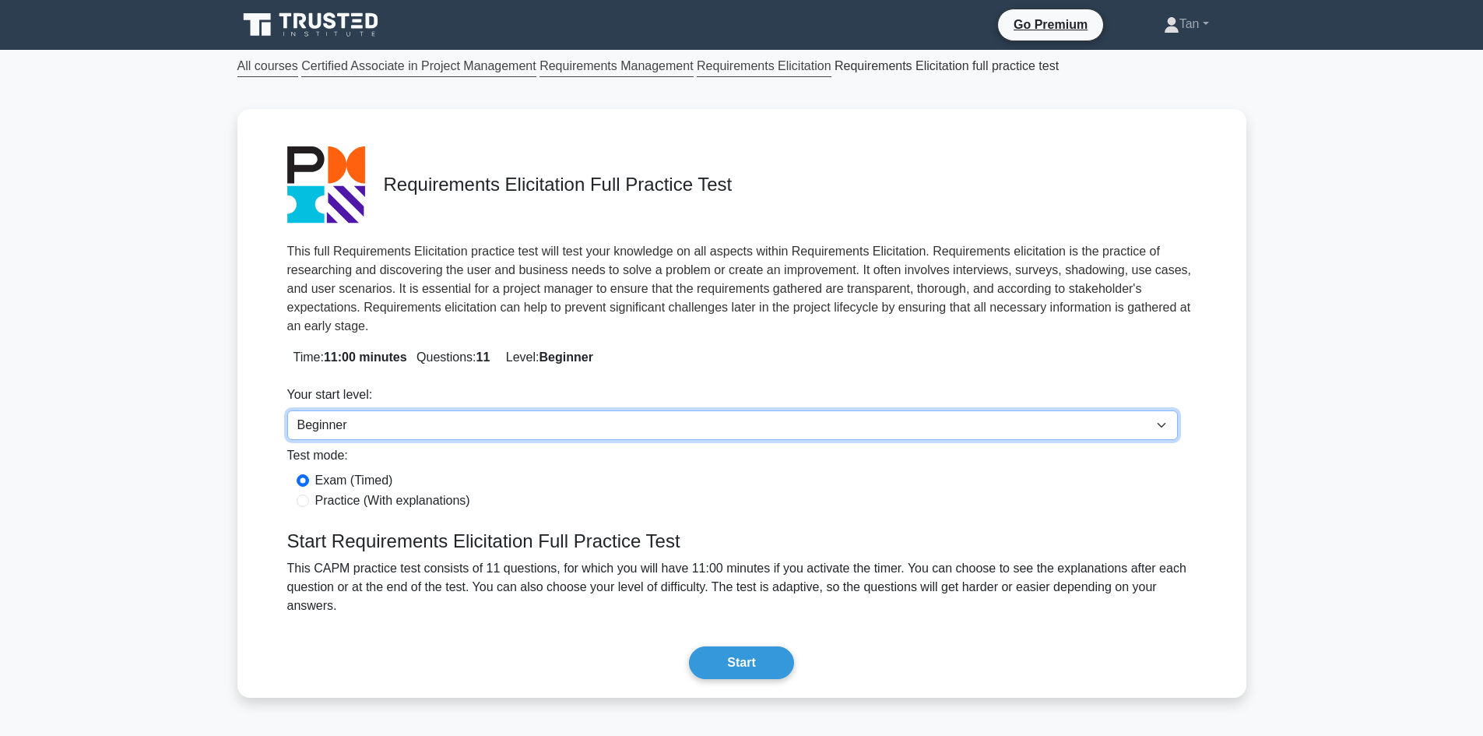
click at [1160, 410] on select "Beginner Intermediate Expert" at bounding box center [732, 425] width 891 height 30
select select "expert"
click at [287, 410] on select "Beginner Intermediate Expert" at bounding box center [732, 425] width 891 height 30
